Goal: Communication & Community: Answer question/provide support

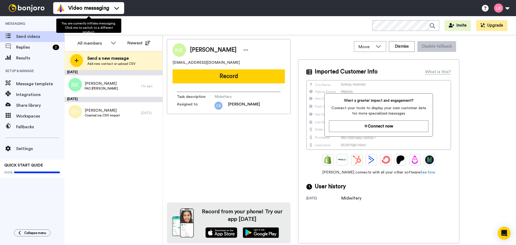
click at [141, 23] on div "Business School 2025 WORKSPACES View all All Lead Conversion Open Day Campaign …" at bounding box center [291, 25] width 452 height 19
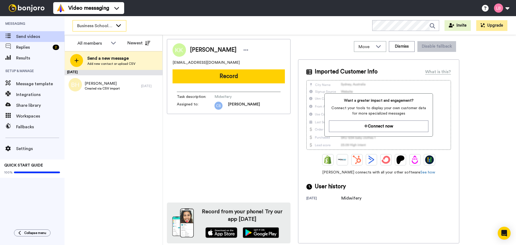
click at [98, 29] on span "Business School 2025" at bounding box center [95, 26] width 36 height 6
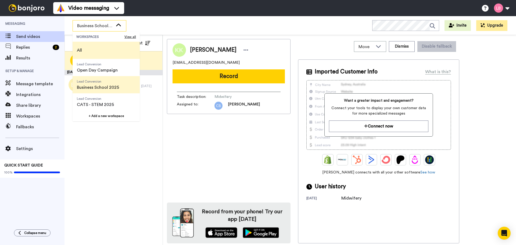
click at [91, 44] on li "All" at bounding box center [106, 50] width 67 height 17
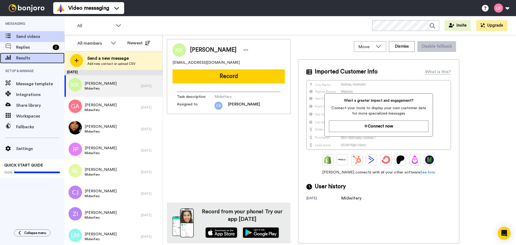
click at [27, 56] on span "Results" at bounding box center [40, 58] width 48 height 6
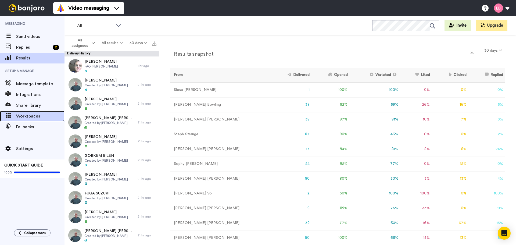
click at [34, 115] on span "Workspaces" at bounding box center [40, 116] width 48 height 6
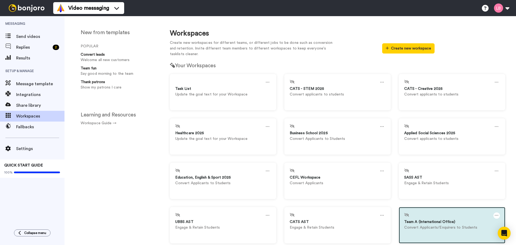
click at [494, 214] on div at bounding box center [497, 215] width 6 height 6
click at [427, 219] on div "Settings" at bounding box center [437, 218] width 48 height 10
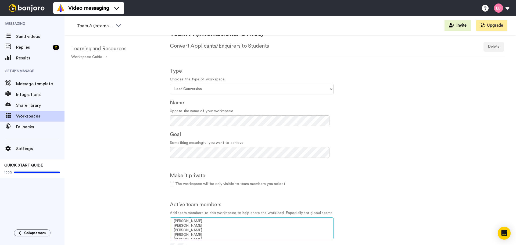
scroll to position [753, 0]
click at [200, 236] on option "Steph Strange" at bounding box center [251, 236] width 157 height 5
select select "6eac5c2d-50a3-4b5c-9fd8-84f965c1e8e2"
click at [187, 226] on option "David Seaton" at bounding box center [251, 227] width 157 height 5
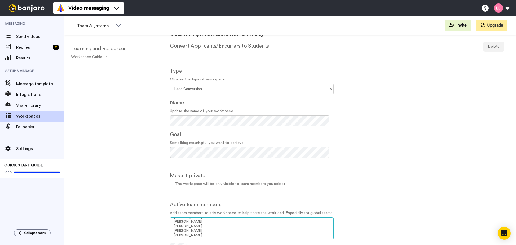
scroll to position [905, 0]
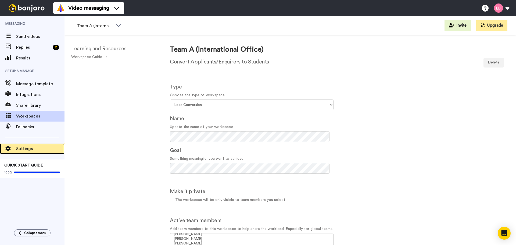
click at [26, 149] on span "Settings" at bounding box center [40, 148] width 48 height 6
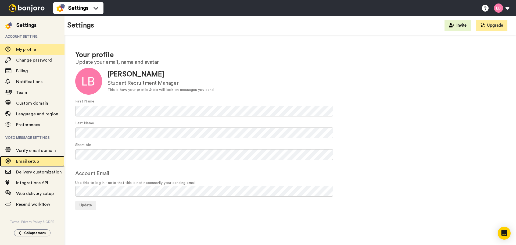
click at [32, 161] on span "Email setup" at bounding box center [27, 161] width 23 height 4
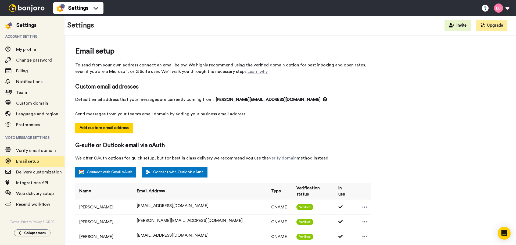
select select "118239"
select select "151861"
select select "64840"
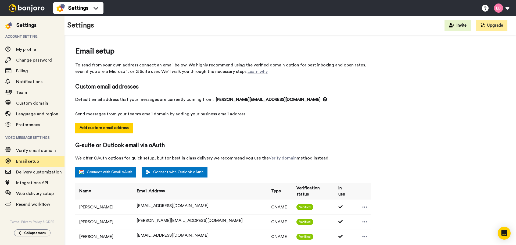
select select "139342"
select select "48818"
select select "54748"
select select "54735"
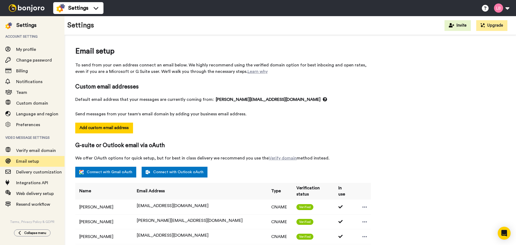
select select "141045"
select select "162950"
select select "96177"
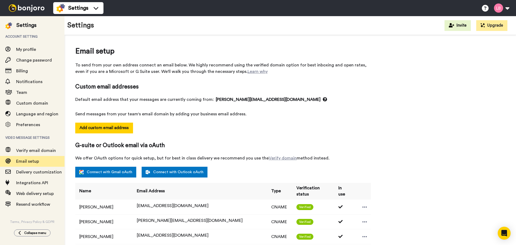
select select "96177"
select select "152035"
select select "150385"
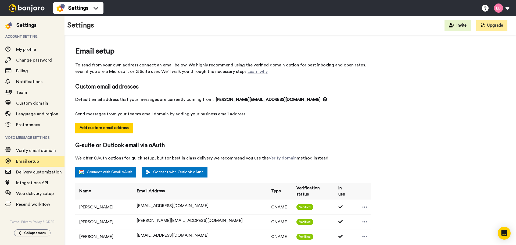
select select "151709"
select select "34582"
select select "6948"
select select "96462"
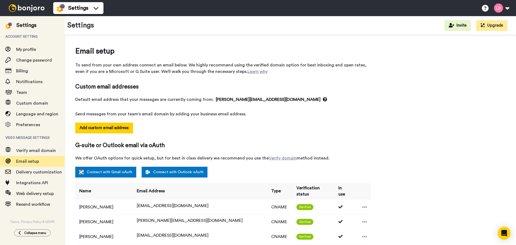
select select "96462"
select select "88506"
select select "96183"
select select "88508"
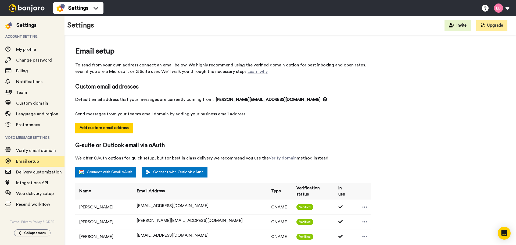
select select "96155"
select select "88510"
select select "104392"
select select "151872"
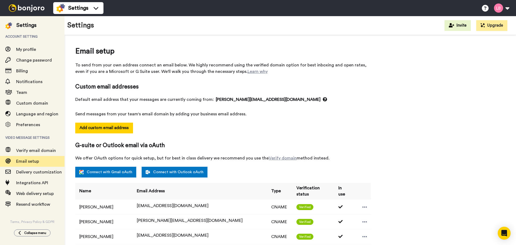
select select "151872"
select select "137538"
select select "88511"
select select "88512"
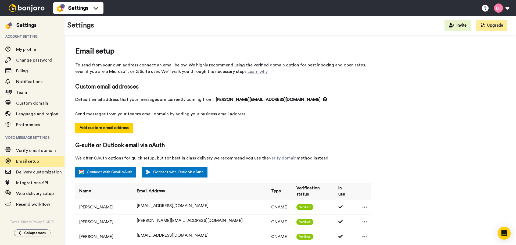
select select "151859"
select select "152039"
select select "163623"
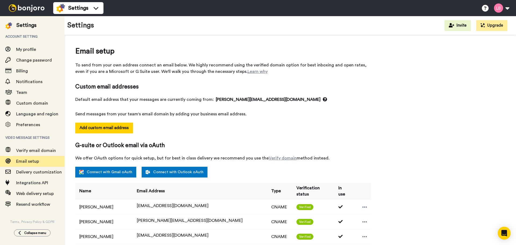
select select "163623"
select select "148788"
select select "150366"
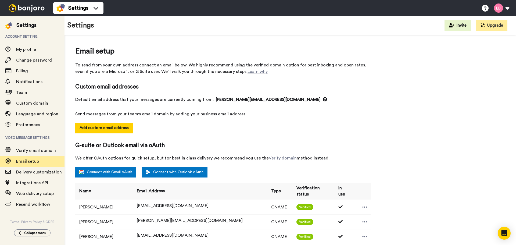
select select "143890"
select select "57953"
select select "159407"
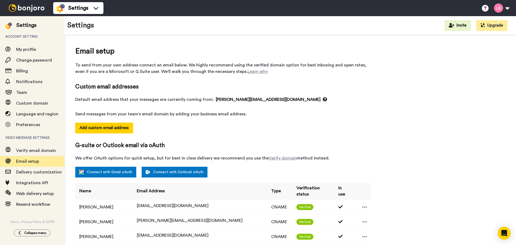
select select "135725"
select select "90067"
select select "145570"
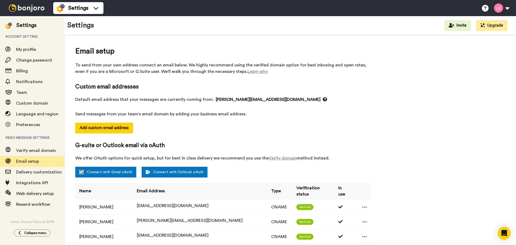
select select "60043"
select select "65205"
select select "151528"
select select "163796"
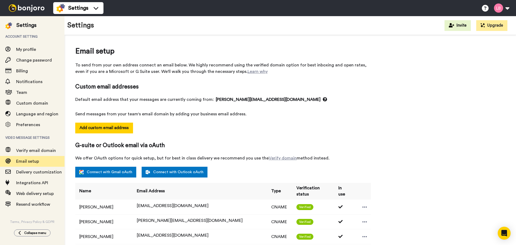
select select "163796"
select select "96662"
select select "96347"
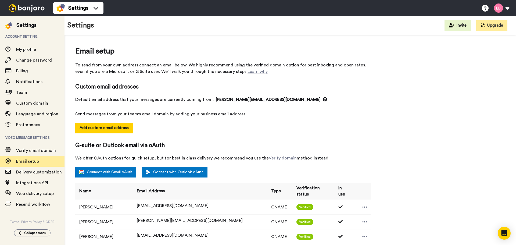
select select "88524"
select select "151715"
select select "74673"
select select "99046"
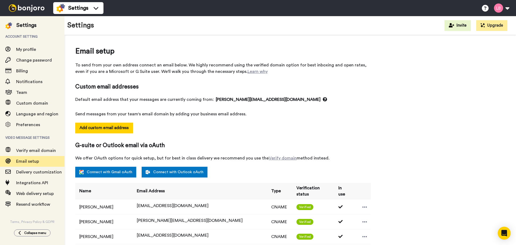
select select "99046"
select select "96667"
select select "57923"
select select "144290"
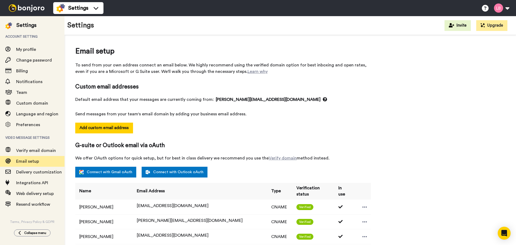
select select "144290"
select select "153948"
select select "135325"
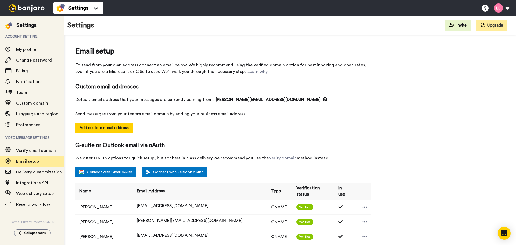
select select "34438"
select select "131607"
select select "137541"
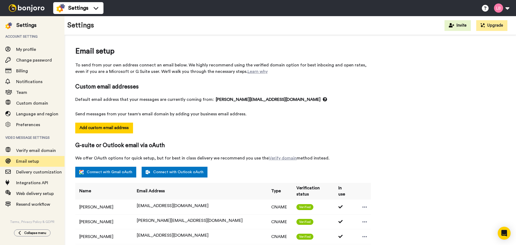
select select "151712"
select select "85558"
select select "154032"
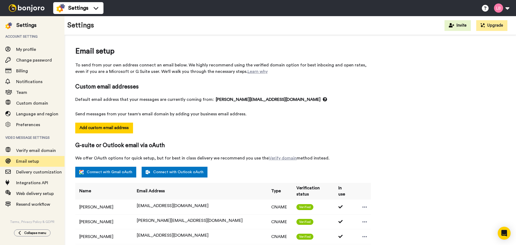
select select "65091"
select select "91601"
select select "151875"
select select "14801"
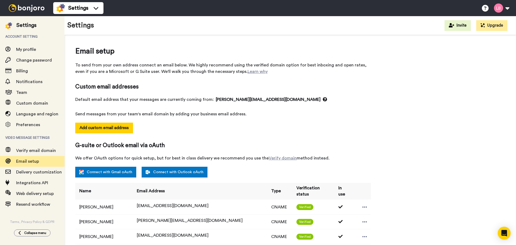
select select "118194"
select select "88539"
select select "151749"
select select "88541"
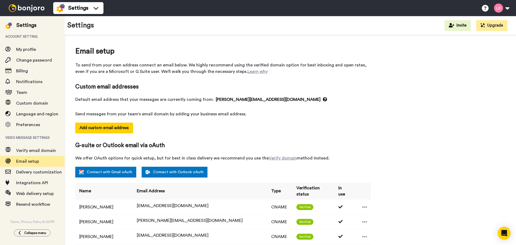
select select "153879"
select select "118236"
select select "102045"
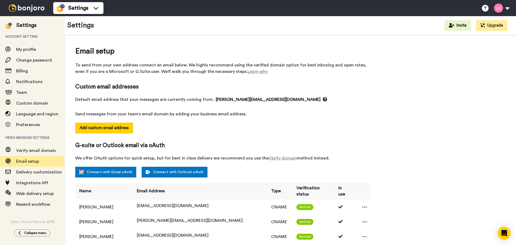
select select "118833"
select select "64727"
select select "54029"
select select "151876"
select select "88548"
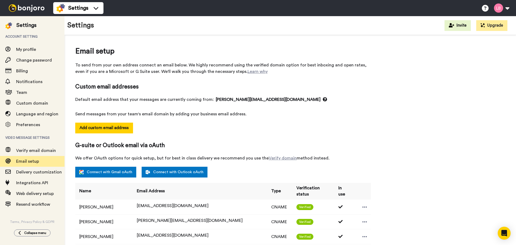
select select "150854"
select select "57914"
select select "118326"
select select "154642"
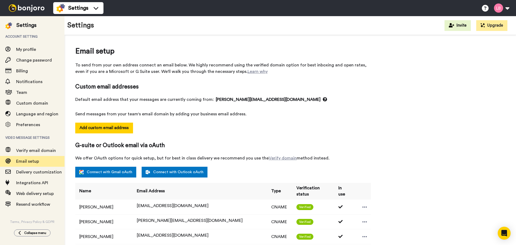
select select "56363"
select select "143955"
select select "88558"
select select "96520"
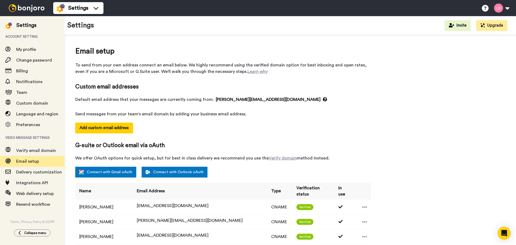
select select "115903"
select select "162870"
select select "65400"
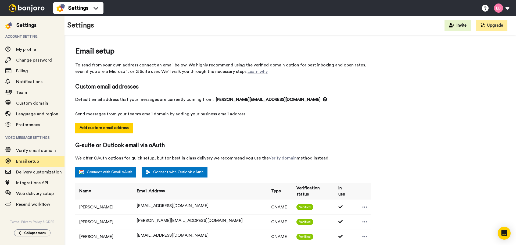
select select "159325"
select select "150857"
select select "150776"
select select "135538"
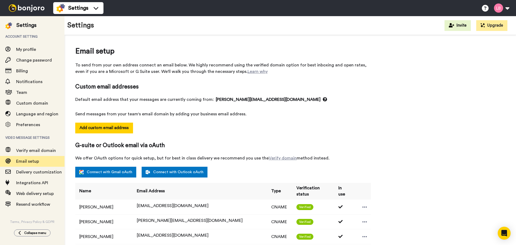
select select "118234"
select select "57956"
select select "151718"
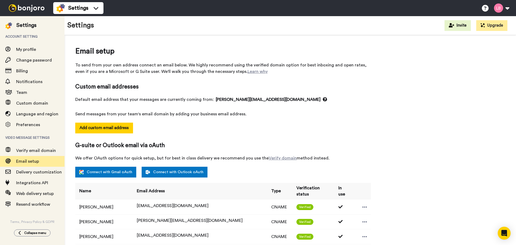
select select "151910"
select select "151852"
select select "88567"
select select "57943"
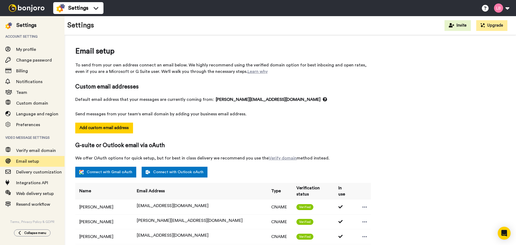
select select "118174"
select select "88571"
select select "118328"
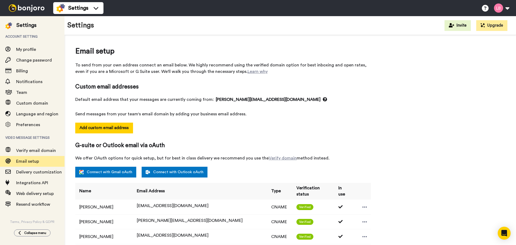
select select "88573"
select select "56013"
drag, startPoint x: 382, startPoint y: 131, endPoint x: 213, endPoint y: 191, distance: 179.8
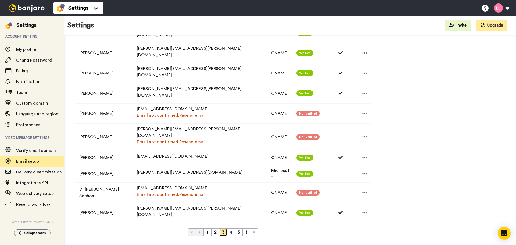
click at [222, 228] on link "3" at bounding box center [223, 232] width 8 height 8
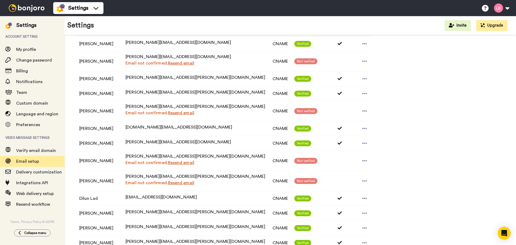
scroll to position [296, 0]
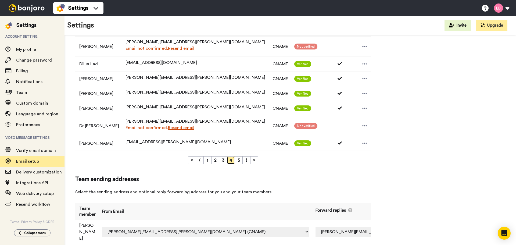
click at [231, 162] on link "4" at bounding box center [231, 160] width 8 height 8
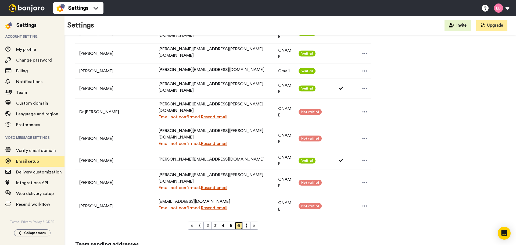
click at [239, 222] on link "6" at bounding box center [239, 226] width 8 height 8
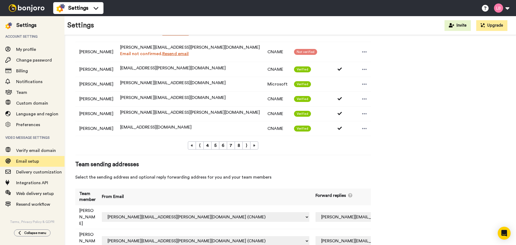
scroll to position [307, 0]
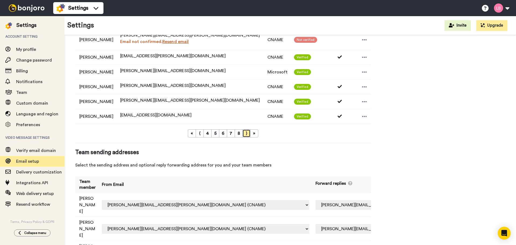
click at [244, 137] on link "⟩" at bounding box center [247, 133] width 8 height 8
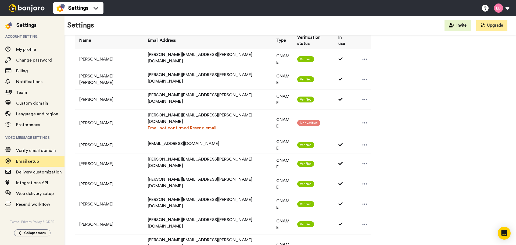
scroll to position [43, 0]
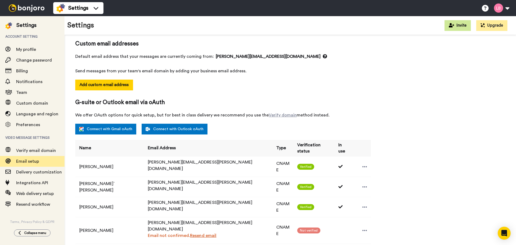
click at [465, 23] on button "Invite" at bounding box center [458, 25] width 26 height 11
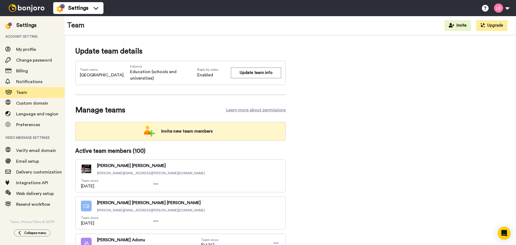
click at [174, 135] on span "Invite new team members" at bounding box center [187, 131] width 60 height 11
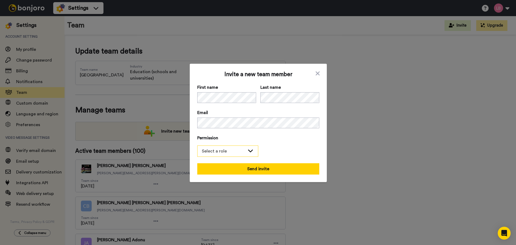
click at [221, 152] on div "Select a role" at bounding box center [223, 151] width 43 height 6
click at [222, 171] on span "Filmer" at bounding box center [210, 171] width 27 height 6
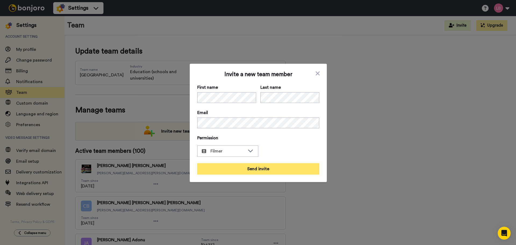
click at [254, 170] on button "Send invite" at bounding box center [258, 168] width 122 height 11
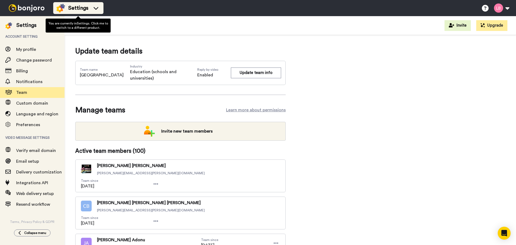
click at [80, 13] on li "Settings" at bounding box center [78, 8] width 50 height 12
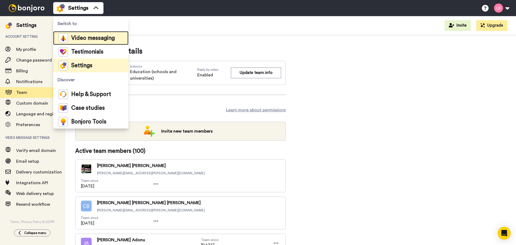
click at [80, 34] on div "Video messaging" at bounding box center [87, 37] width 56 height 9
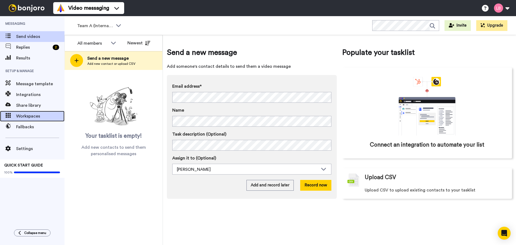
click at [40, 112] on div "Workspaces" at bounding box center [32, 116] width 65 height 11
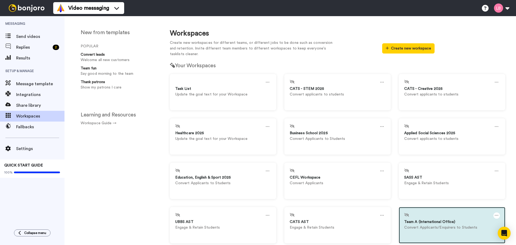
click at [495, 216] on icon at bounding box center [497, 215] width 4 height 6
click at [423, 220] on div "Settings" at bounding box center [437, 218] width 48 height 10
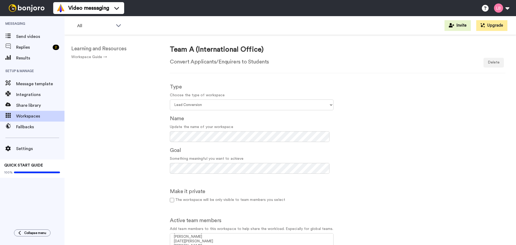
scroll to position [355, 0]
click at [218, 48] on h1 "Team A (International Office)" at bounding box center [217, 50] width 94 height 8
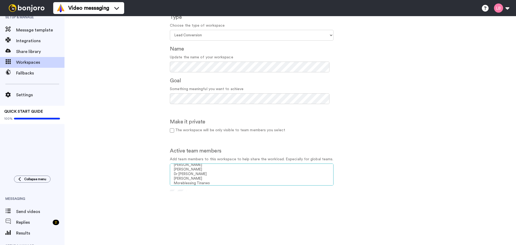
scroll to position [151, 0]
select select "23132d0c-f312-4013-82df-f2084ae6f45d"
click at [185, 167] on option "Lee Allen" at bounding box center [251, 168] width 157 height 5
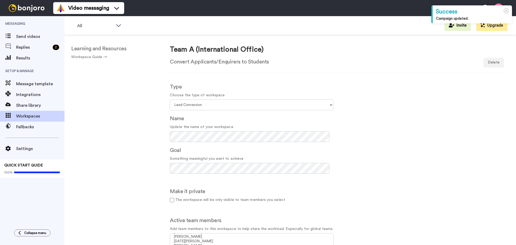
scroll to position [136, 0]
click at [433, 155] on div "Type Choose the type of workspace Select your workspace type Default Onboarding…" at bounding box center [338, 174] width 344 height 190
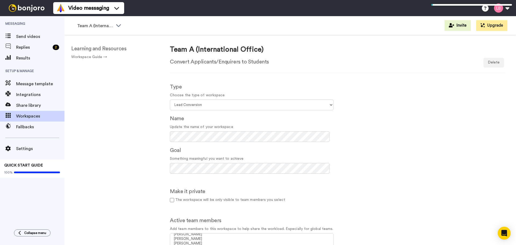
scroll to position [22, 0]
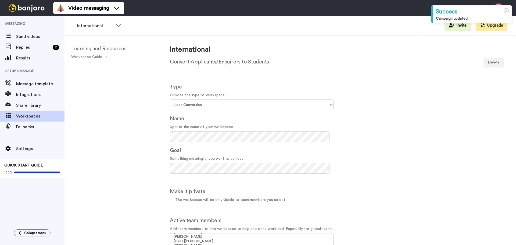
scroll to position [136, 0]
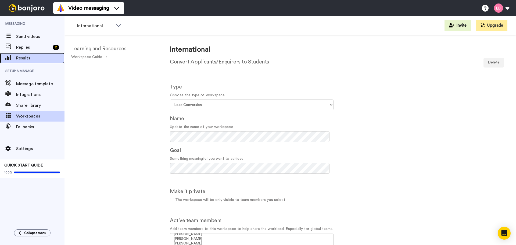
click at [30, 58] on span "Results" at bounding box center [40, 58] width 48 height 6
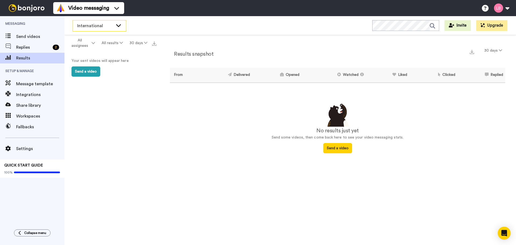
drag, startPoint x: 86, startPoint y: 26, endPoint x: 87, endPoint y: 30, distance: 4.1
click at [86, 26] on span "International" at bounding box center [95, 26] width 36 height 6
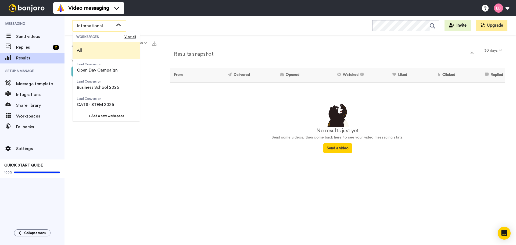
click at [86, 47] on span "All" at bounding box center [80, 50] width 14 height 17
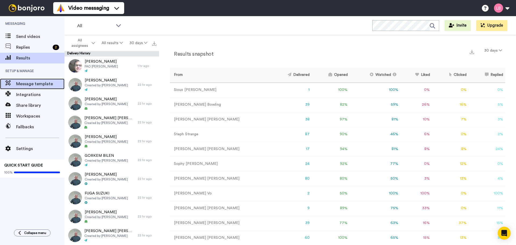
click at [24, 82] on span "Message template" at bounding box center [40, 84] width 48 height 6
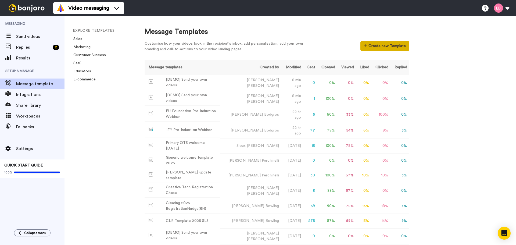
click at [367, 44] on icon at bounding box center [365, 46] width 3 height 4
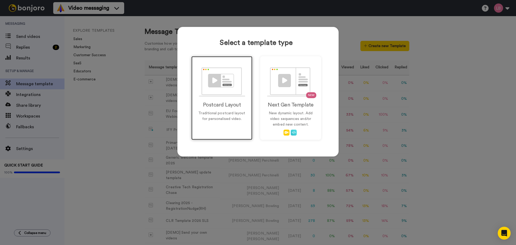
click at [234, 118] on p "Traditional postcard layout for personalised video." at bounding box center [222, 116] width 50 height 11
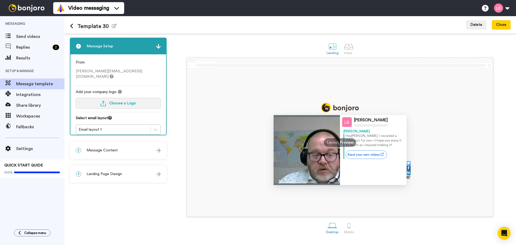
click at [129, 98] on button "Choose a Logo" at bounding box center [118, 103] width 85 height 11
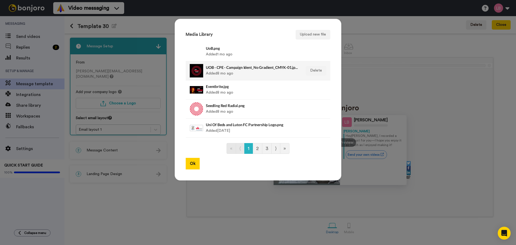
click at [194, 69] on div at bounding box center [196, 70] width 13 height 13
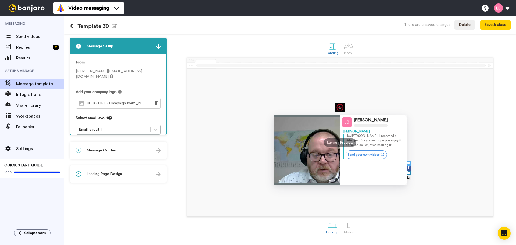
click at [107, 147] on div "2 Message Content" at bounding box center [118, 150] width 96 height 16
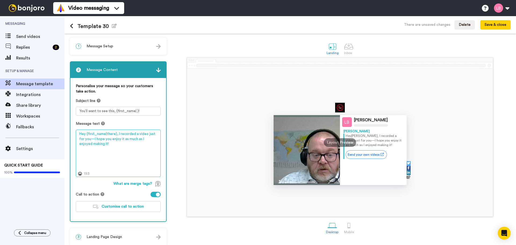
drag, startPoint x: 104, startPoint y: 144, endPoint x: 111, endPoint y: 142, distance: 7.4
click at [111, 142] on textarea "Hey {first_name|there}, I recorded a video just for you—I hope you enjoy it as …" at bounding box center [118, 153] width 85 height 47
drag, startPoint x: 117, startPoint y: 134, endPoint x: 148, endPoint y: 145, distance: 32.6
click at [148, 145] on textarea "Hey {first_name|there}, I recorded a video just for you—I hope you enjoy it as …" at bounding box center [118, 153] width 85 height 47
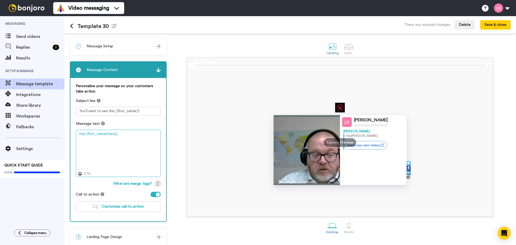
click at [86, 134] on textarea "Hey {first_name|there}," at bounding box center [118, 153] width 85 height 47
click at [84, 147] on textarea "Hi {first_name|there}," at bounding box center [118, 153] width 85 height 47
paste textarea "Thank you for your interest in the University of Bedfordshire. you are in our s…"
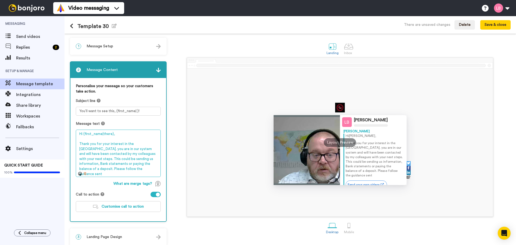
click at [101, 150] on textarea "Hi {first_name|there}, Thank you for your interest in the University of Bedford…" at bounding box center [118, 153] width 85 height 47
click at [143, 149] on textarea "Hi {first_name|there}, Thank you for your interest in the University of Bedford…" at bounding box center [118, 153] width 85 height 47
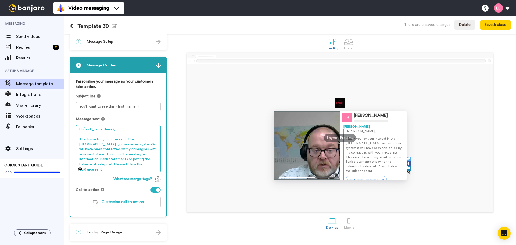
click at [152, 154] on textarea "Hi {first_name|there}, Thank you for your interest in the University of Bedford…" at bounding box center [118, 148] width 85 height 47
click at [86, 136] on textarea "Hi {first_name|there}, Thank you for your interest in the University of Bedford…" at bounding box center [118, 148] width 85 height 47
drag, startPoint x: 131, startPoint y: 159, endPoint x: 76, endPoint y: 134, distance: 60.6
click at [76, 134] on textarea "Hi {first_name|there}, Thank you for your interest in the University of Bedford…" at bounding box center [118, 148] width 85 height 47
paste textarea "s for your interest in Bedfordshire. You’re in our system—check your next steps…"
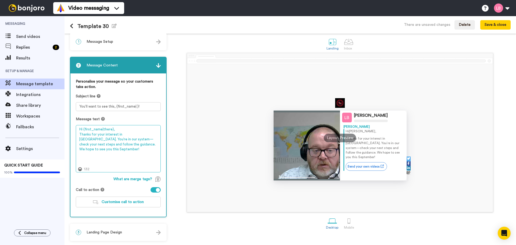
click at [100, 139] on textarea "Hi {first_name|there}, Thanks for your interest in Bedfordshire. You’re in our …" at bounding box center [118, 148] width 85 height 47
click at [120, 134] on textarea "Hi {first_name|there}, Thanks for your interest in Bedfordshire. You’re in our …" at bounding box center [118, 148] width 85 height 47
drag, startPoint x: 90, startPoint y: 149, endPoint x: 138, endPoint y: 154, distance: 48.4
click at [138, 154] on textarea "Hi {first_name|there}, Thanks for your interest in the University of Bedfordshi…" at bounding box center [118, 148] width 85 height 47
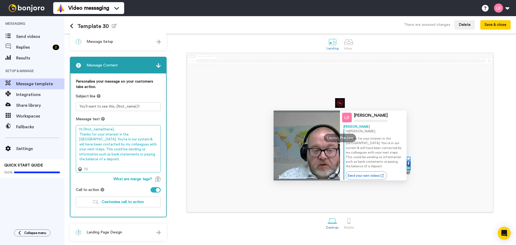
click at [101, 138] on textarea "Hi {first_name|there}, Thanks for your interest in the University of Bedfordshi…" at bounding box center [118, 148] width 85 height 47
click at [137, 158] on textarea "Hi {first_name|there}, Thanks for your interest in the University of Bedfordshi…" at bounding box center [118, 148] width 85 height 47
drag, startPoint x: 100, startPoint y: 140, endPoint x: 118, endPoint y: 134, distance: 18.8
click at [118, 134] on textarea "Hi {first_name|there}, Thanks for your interest in the University of Bedfordshi…" at bounding box center [118, 148] width 85 height 47
click at [91, 154] on textarea "Hi {first_name|there}, Thanks for your interest. You’re in our system & will ha…" at bounding box center [118, 148] width 85 height 47
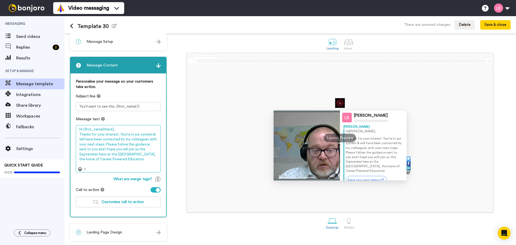
click at [138, 162] on textarea "Hi {first_name|there}, Thanks for your interest. You’re in our system & will ha…" at bounding box center [118, 148] width 85 height 47
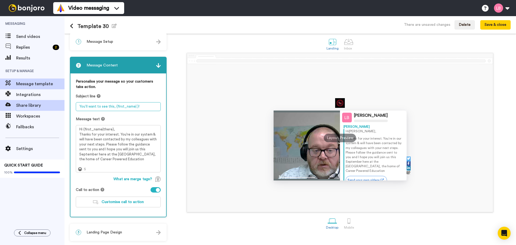
drag, startPoint x: 143, startPoint y: 106, endPoint x: 32, endPoint y: 101, distance: 111.2
click at [32, 101] on div "Messaging Send videos Replies 2 Results Setup & Manage Message template Integra…" at bounding box center [258, 130] width 516 height 229
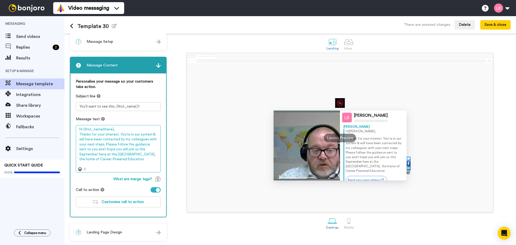
drag, startPoint x: 118, startPoint y: 133, endPoint x: 122, endPoint y: 134, distance: 3.8
click at [119, 133] on textarea "Hi {first_name|there}, Thanks for your interest. You’re in our system & will ha…" at bounding box center [118, 148] width 85 height 47
type textarea "Hi {first_name|there}, You’re in our application system & will have been contac…"
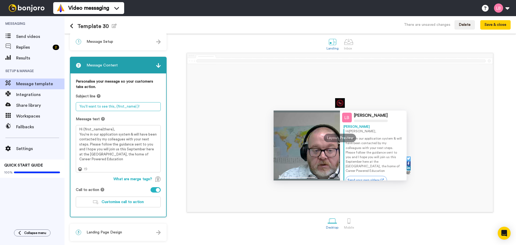
click at [113, 106] on textarea "You’ll want to see this, {first_name| }!" at bounding box center [118, 106] width 85 height 9
click at [107, 103] on textarea "{first_name| }!" at bounding box center [118, 106] width 85 height 9
click at [114, 109] on textarea "{first_name| }!" at bounding box center [118, 106] width 85 height 9
drag, startPoint x: 115, startPoint y: 107, endPoint x: 33, endPoint y: 97, distance: 82.3
click at [33, 97] on div "Messaging Send videos Replies 2 Results Setup & Manage Message template Integra…" at bounding box center [258, 130] width 516 height 229
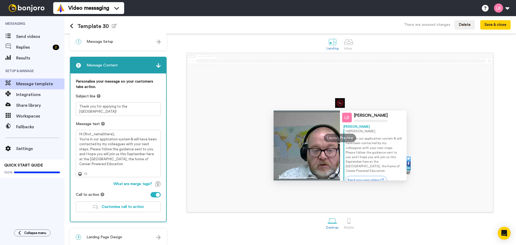
drag, startPoint x: 100, startPoint y: 23, endPoint x: 100, endPoint y: 27, distance: 3.8
click at [100, 23] on h1 "Template 30 Edit name" at bounding box center [93, 26] width 47 height 6
click at [113, 26] on icon "button" at bounding box center [114, 26] width 5 height 4
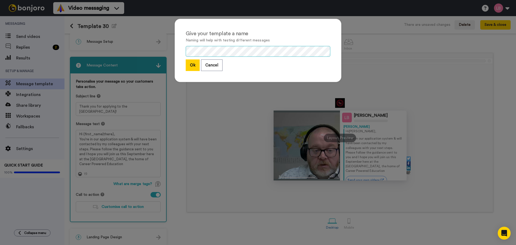
click at [141, 51] on div "Give your template a name Naming will help with testing different messages Ok C…" at bounding box center [258, 122] width 516 height 245
click at [192, 60] on button "Ok" at bounding box center [193, 65] width 14 height 12
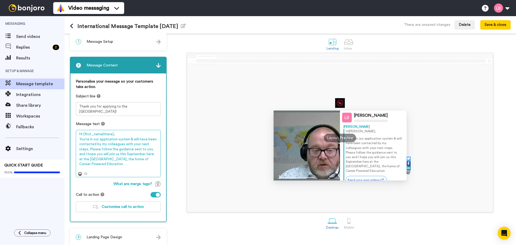
drag, startPoint x: 112, startPoint y: 134, endPoint x: 84, endPoint y: 133, distance: 27.7
click at [84, 133] on textarea "Hi {first_name|there}, You’re in our application system & will have been contac…" at bounding box center [118, 153] width 85 height 47
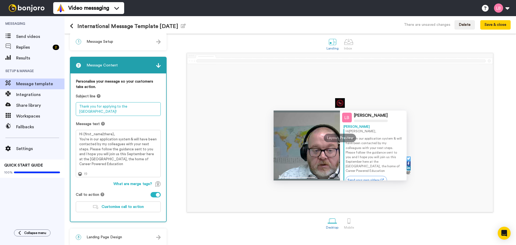
drag, startPoint x: 79, startPoint y: 104, endPoint x: 99, endPoint y: 108, distance: 20.0
click at [79, 105] on textarea "Thank you for applying to the University of Bedfordshire!" at bounding box center [118, 109] width 85 height 14
paste textarea "{first_name|there}"
type textarea "{first_name}Thank you for applying to the University of Bedfordshire!"
click at [132, 128] on div "Message text Hi {first_name|there}, You’re in our application system & will hav…" at bounding box center [118, 149] width 85 height 56
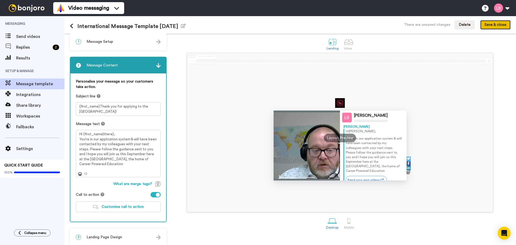
click at [500, 27] on button "Save & close" at bounding box center [495, 25] width 30 height 10
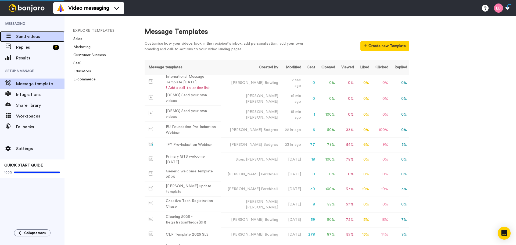
drag, startPoint x: 37, startPoint y: 39, endPoint x: 52, endPoint y: 41, distance: 15.8
click at [37, 39] on span "Send videos" at bounding box center [40, 36] width 48 height 6
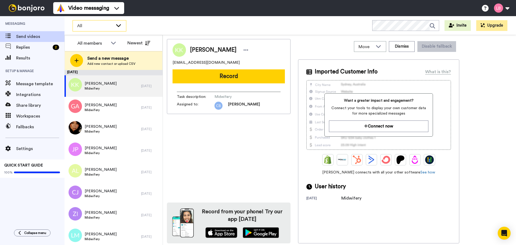
click at [92, 26] on span "All" at bounding box center [95, 26] width 36 height 6
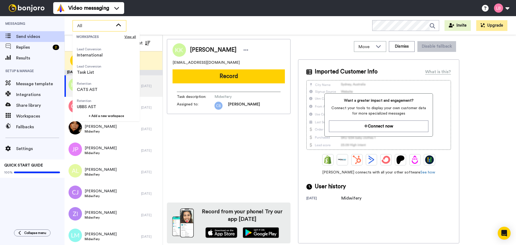
scroll to position [91, 0]
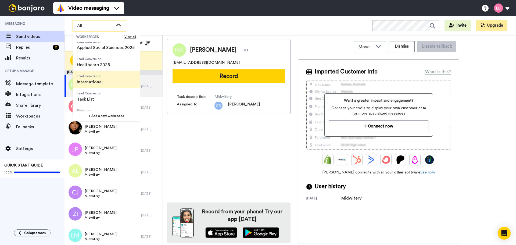
click at [94, 81] on span "International" at bounding box center [90, 82] width 26 height 6
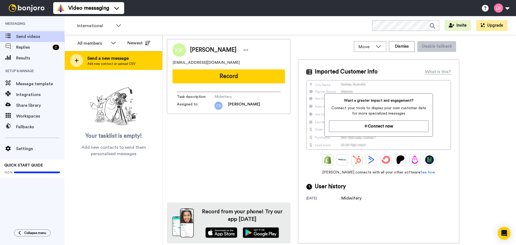
click at [75, 61] on icon at bounding box center [76, 60] width 4 height 5
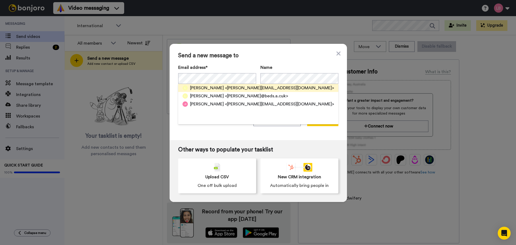
click at [205, 87] on span "Lee bowling" at bounding box center [207, 88] width 34 height 6
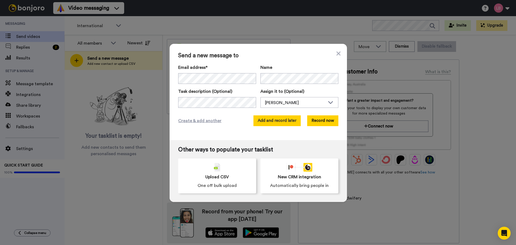
click at [268, 117] on button "Add and record later" at bounding box center [277, 120] width 47 height 11
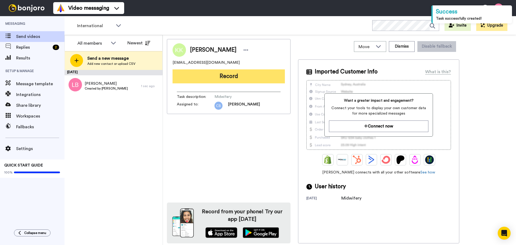
click at [243, 78] on button "Record" at bounding box center [229, 76] width 112 height 14
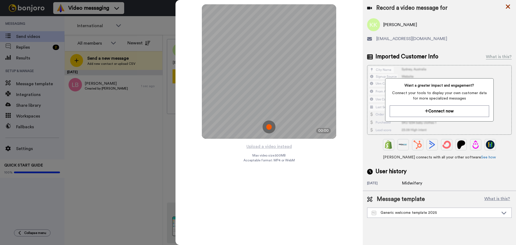
click at [507, 5] on icon at bounding box center [507, 6] width 5 height 7
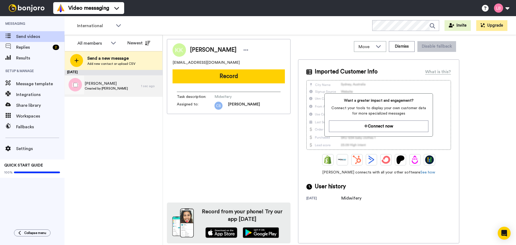
click at [90, 80] on div "Lee Bowling Created by Lee Bowling" at bounding box center [103, 86] width 77 height 22
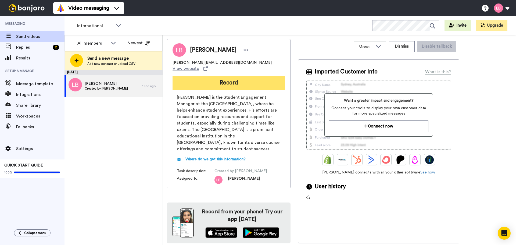
click at [244, 78] on button "Record" at bounding box center [229, 83] width 112 height 14
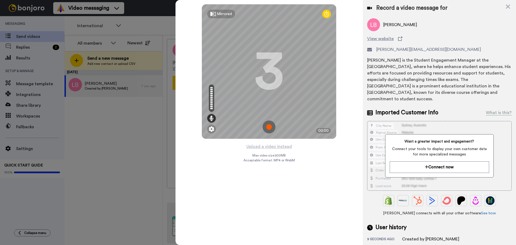
click at [267, 128] on img at bounding box center [269, 126] width 13 height 13
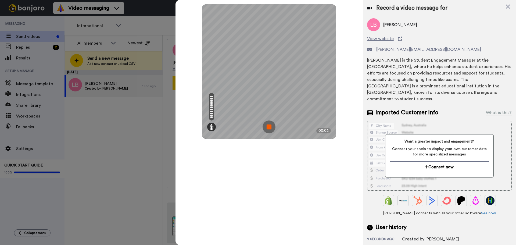
click at [268, 127] on img at bounding box center [269, 126] width 13 height 13
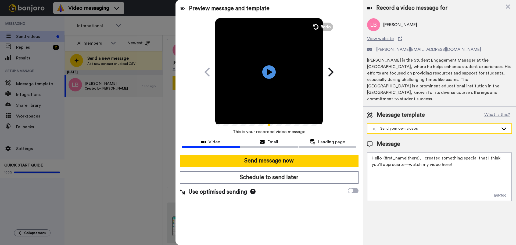
click at [409, 126] on div "Send your own videos" at bounding box center [435, 128] width 127 height 5
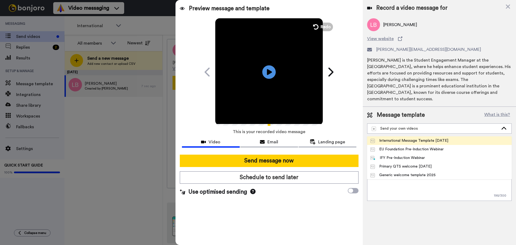
click at [408, 138] on div "International Message Template [DATE]" at bounding box center [410, 140] width 78 height 5
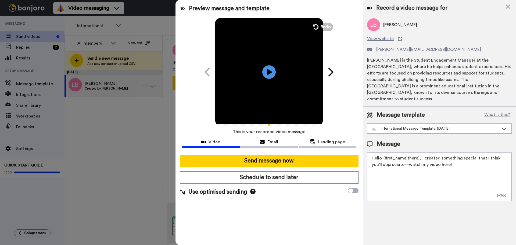
type textarea "Hi {first_name|there}, You’re in our application system & will have been contac…"
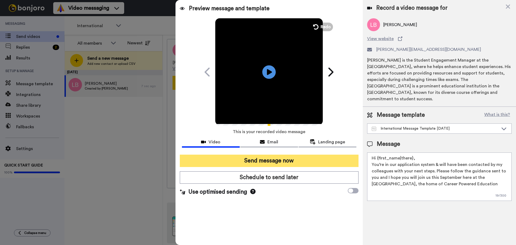
click at [290, 160] on button "Send message now" at bounding box center [269, 161] width 179 height 12
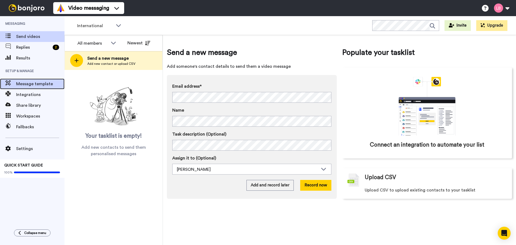
click at [45, 81] on span "Message template" at bounding box center [40, 84] width 48 height 6
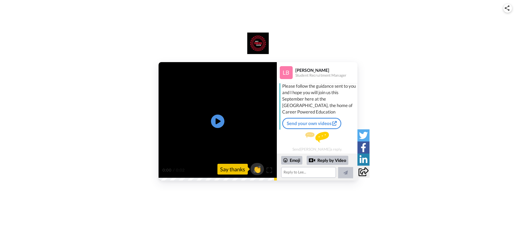
scroll to position [35, 0]
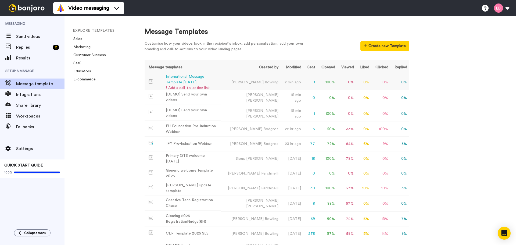
click at [193, 77] on div "International Message Template [DATE]" at bounding box center [192, 79] width 52 height 11
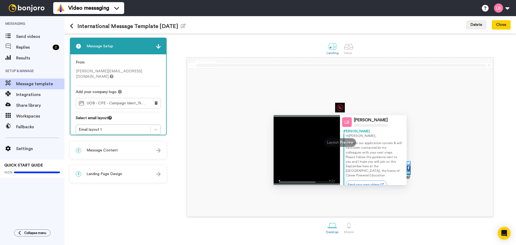
click at [108, 149] on span "Message Content" at bounding box center [102, 150] width 31 height 5
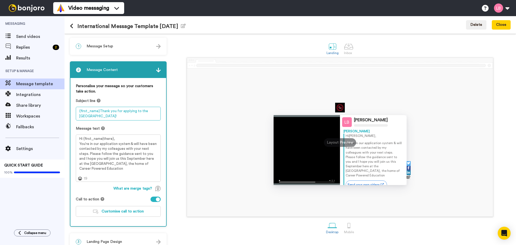
click at [99, 109] on textarea "{first_name}Thank you for applying to the University of Bedfordshire!" at bounding box center [118, 114] width 85 height 14
type textarea "{first_name} Thank you for applying to the University of Bedfordshire!"
click at [154, 201] on div at bounding box center [156, 199] width 10 height 5
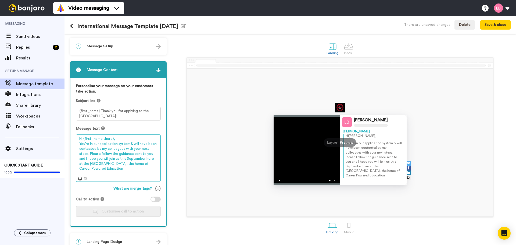
click at [120, 168] on textarea "Hi {first_name|there}, You’re in our application system & will have been contac…" at bounding box center [118, 157] width 85 height 47
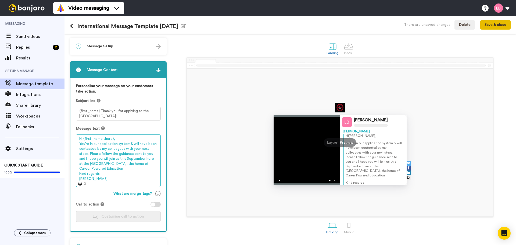
type textarea "Hi {first_name|there}, You’re in our application system & will have been contac…"
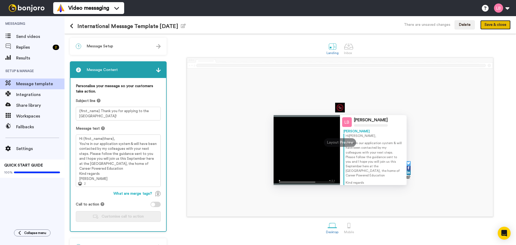
click at [493, 22] on button "Save & close" at bounding box center [495, 25] width 30 height 10
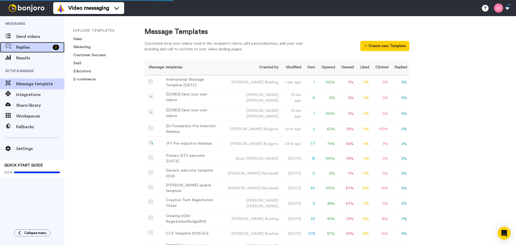
click at [29, 46] on span "Replies" at bounding box center [33, 47] width 34 height 6
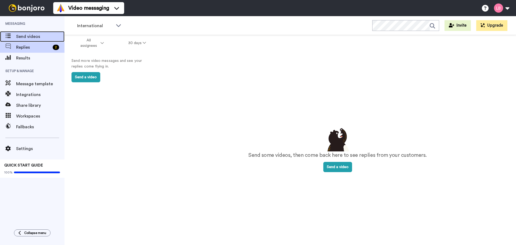
click at [28, 32] on div "Send videos" at bounding box center [32, 36] width 65 height 11
